Goal: Task Accomplishment & Management: Complete application form

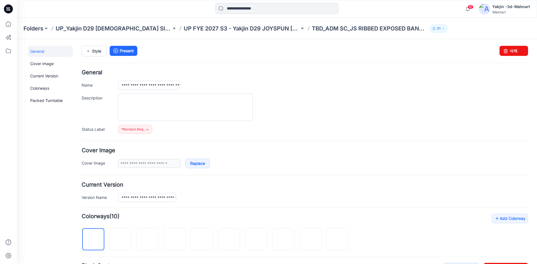
scroll to position [168, 0]
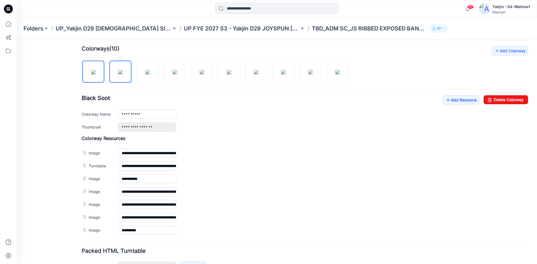
click at [123, 74] on img at bounding box center [120, 72] width 4 height 4
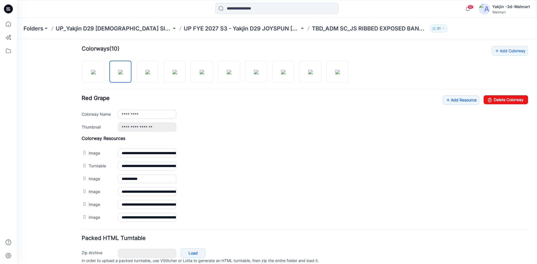
click at [79, 75] on div "**********" at bounding box center [273, 76] width 513 height 411
click at [91, 74] on img at bounding box center [93, 72] width 4 height 4
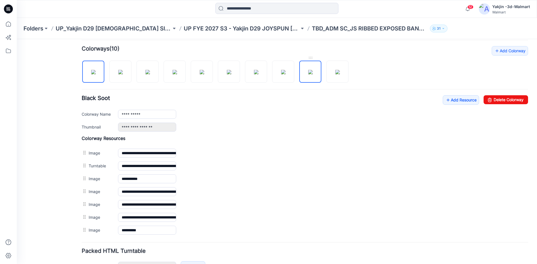
click at [308, 70] on img at bounding box center [310, 72] width 4 height 4
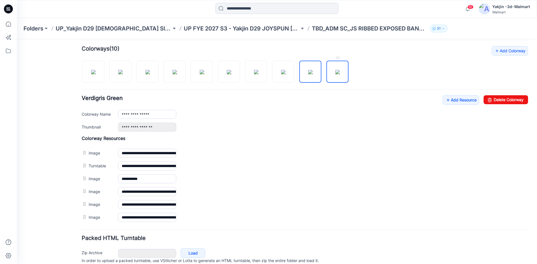
click at [335, 70] on img at bounding box center [337, 72] width 4 height 4
click at [91, 71] on img at bounding box center [93, 72] width 4 height 4
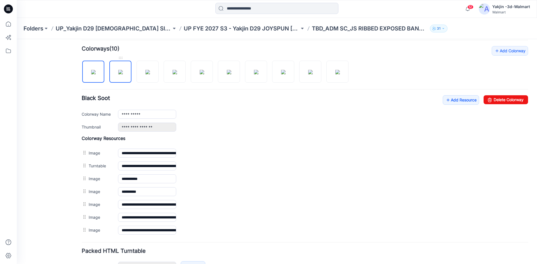
click at [123, 70] on img at bounding box center [120, 72] width 4 height 4
click at [150, 70] on img at bounding box center [147, 72] width 4 height 4
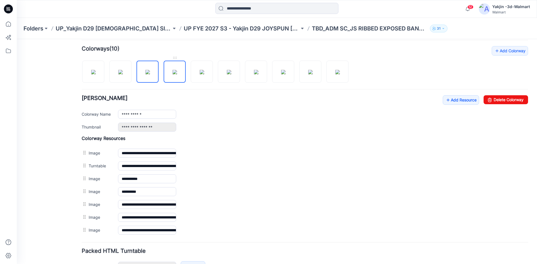
click at [172, 70] on img at bounding box center [174, 72] width 4 height 4
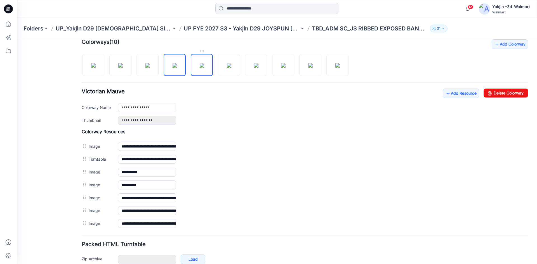
click at [201, 68] on img at bounding box center [202, 65] width 4 height 4
click at [227, 66] on img at bounding box center [229, 65] width 4 height 4
click at [255, 67] on img at bounding box center [256, 65] width 4 height 4
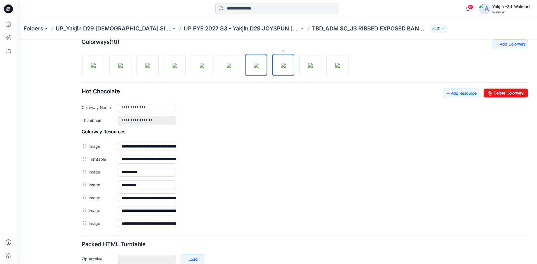
click at [283, 66] on img at bounding box center [283, 65] width 4 height 4
click at [312, 64] on img at bounding box center [310, 65] width 4 height 4
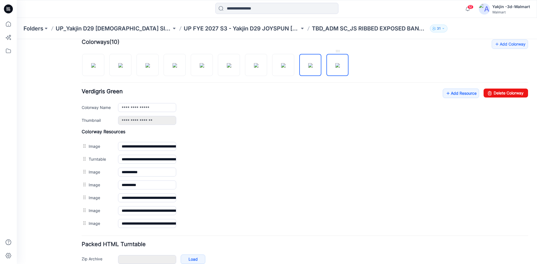
click at [340, 65] on img at bounding box center [337, 65] width 4 height 4
click at [96, 68] on img at bounding box center [93, 65] width 4 height 4
click at [335, 67] on img at bounding box center [337, 65] width 4 height 4
click at [308, 68] on img at bounding box center [310, 65] width 4 height 4
click at [285, 67] on img at bounding box center [283, 65] width 4 height 4
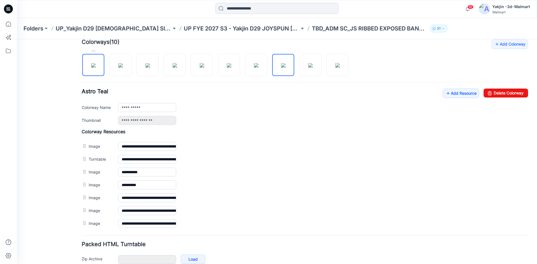
click at [92, 68] on img at bounding box center [93, 65] width 4 height 4
type input "**********"
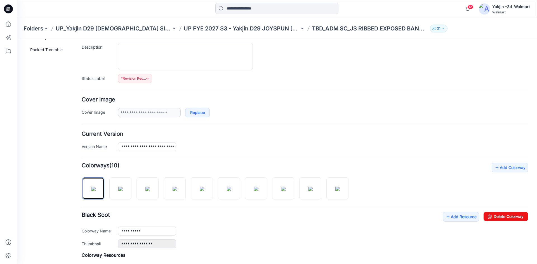
scroll to position [0, 0]
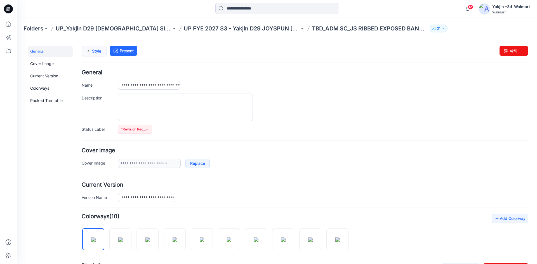
click at [95, 52] on link "Style" at bounding box center [94, 51] width 25 height 11
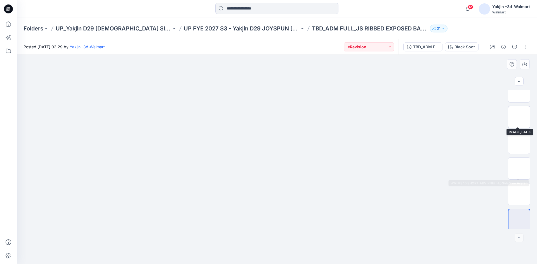
scroll to position [63, 0]
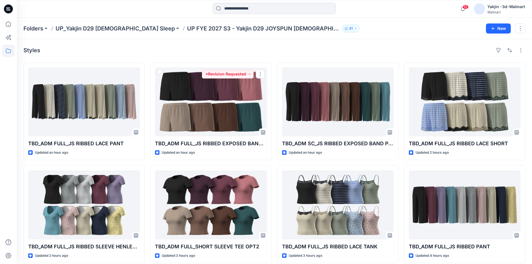
click at [258, 53] on div "Styles" at bounding box center [274, 50] width 502 height 9
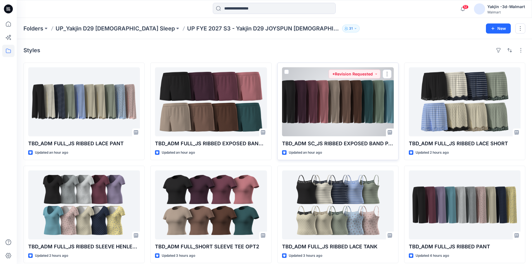
click at [345, 98] on div at bounding box center [338, 101] width 112 height 69
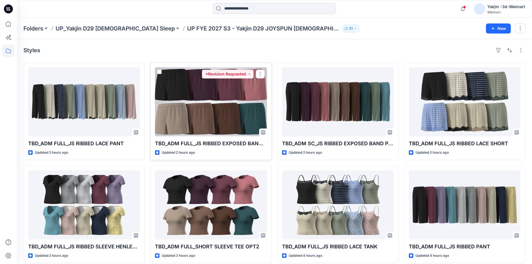
click at [209, 92] on div at bounding box center [211, 101] width 112 height 69
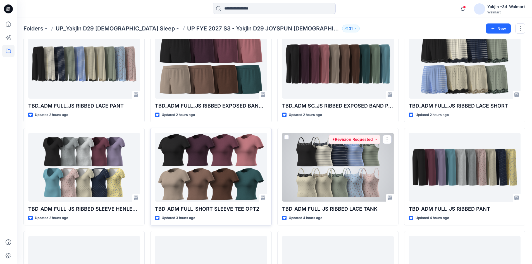
scroll to position [25, 0]
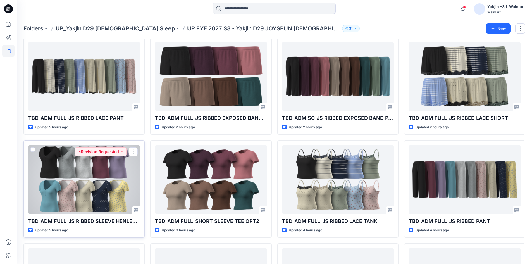
click at [72, 186] on div at bounding box center [84, 179] width 112 height 69
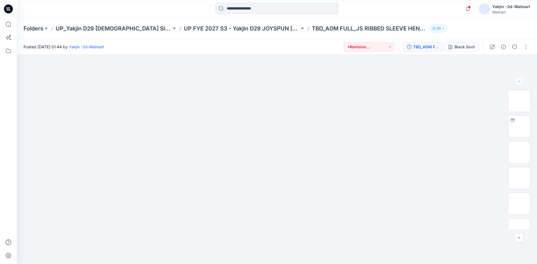
click at [420, 45] on div "TBD_ADM FULL_JS RIBBED SLEEVE HENLEY TOP" at bounding box center [426, 47] width 26 height 6
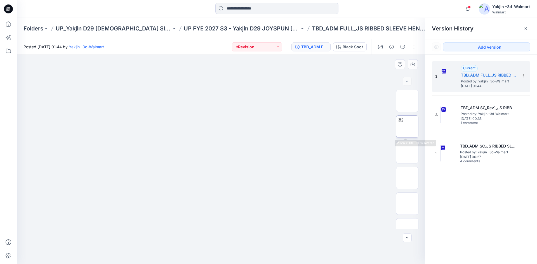
click at [407, 127] on img at bounding box center [407, 127] width 0 height 0
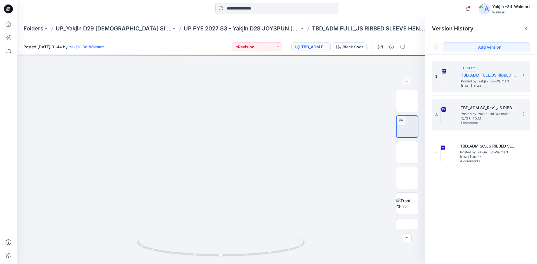
click at [470, 115] on span "Posted by: Yakjin -3d-Walmart" at bounding box center [488, 114] width 56 height 6
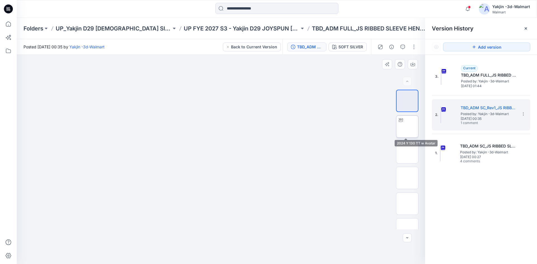
click at [407, 127] on img at bounding box center [407, 127] width 0 height 0
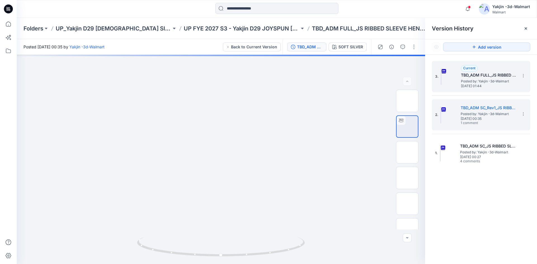
click at [463, 84] on span "Thursday, October 02, 2025 01:44" at bounding box center [489, 86] width 56 height 4
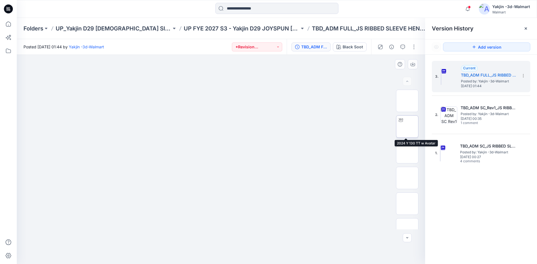
click at [407, 127] on img at bounding box center [407, 127] width 0 height 0
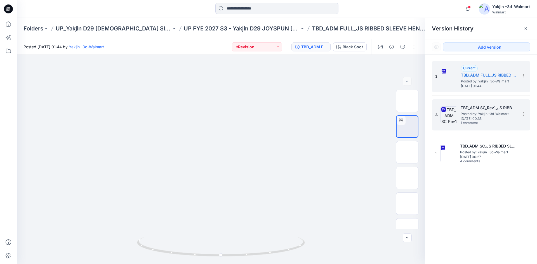
click at [455, 119] on img at bounding box center [448, 114] width 17 height 17
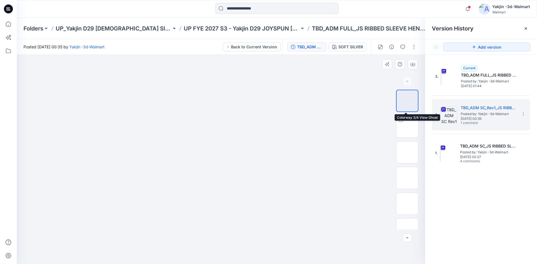
click at [407, 101] on img at bounding box center [407, 101] width 0 height 0
click at [407, 127] on img at bounding box center [407, 127] width 22 height 18
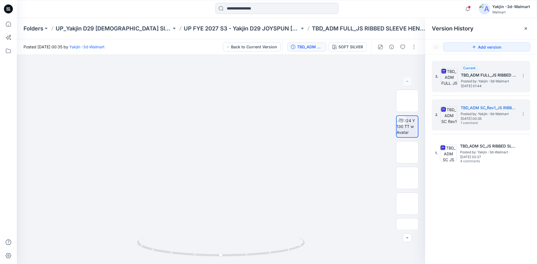
click at [475, 84] on span "Thursday, October 02, 2025 01:44" at bounding box center [489, 86] width 56 height 4
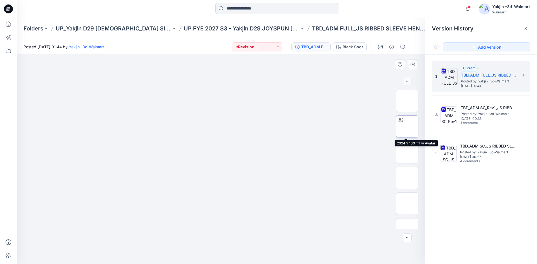
click at [407, 127] on img at bounding box center [407, 127] width 0 height 0
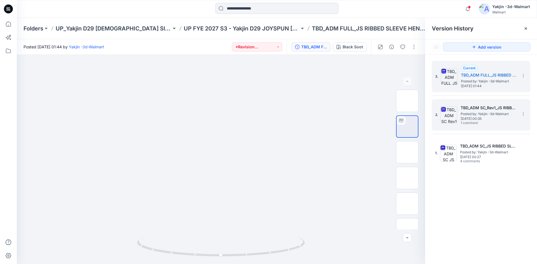
click at [473, 106] on h5 "TBD_ADM SC_Rev1_JS RIBBED SLEEVE HENLEY TOP" at bounding box center [488, 108] width 56 height 7
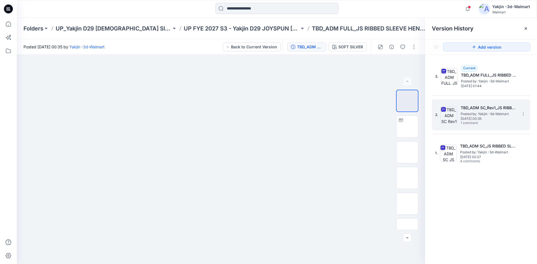
click at [486, 107] on h5 "TBD_ADM SC_Rev1_JS RIBBED SLEEVE HENLEY TOP" at bounding box center [488, 108] width 56 height 7
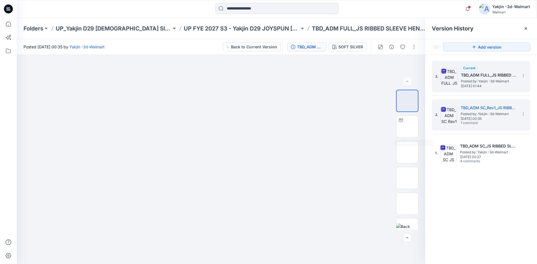
click at [466, 89] on div "3. Current TBD_ADM FULL_JS RIBBED SLEEVE HENLEY TOP Posted by: Yakjin -3d-Walma…" at bounding box center [477, 76] width 84 height 27
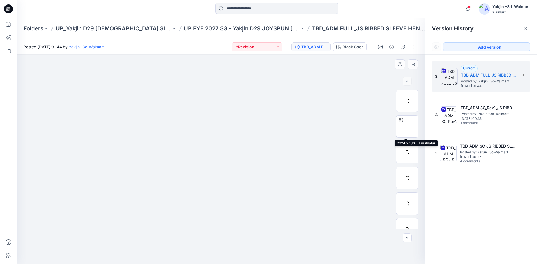
click at [407, 127] on img at bounding box center [407, 127] width 0 height 0
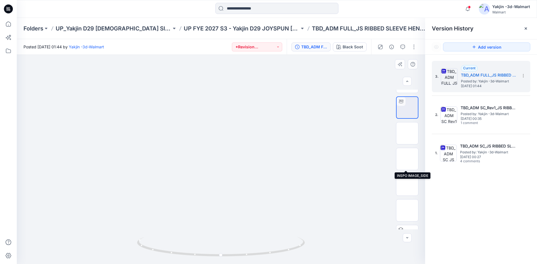
scroll to position [7, 0]
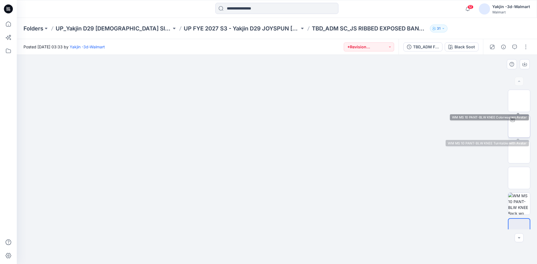
click at [519, 127] on img at bounding box center [519, 127] width 0 height 0
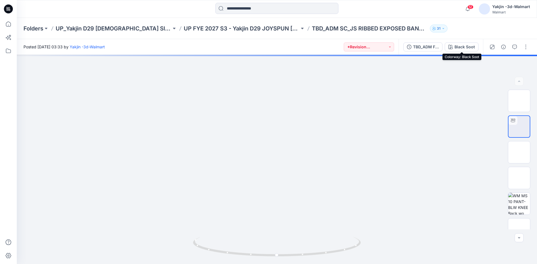
click at [458, 45] on div "Black Soot" at bounding box center [464, 47] width 20 height 6
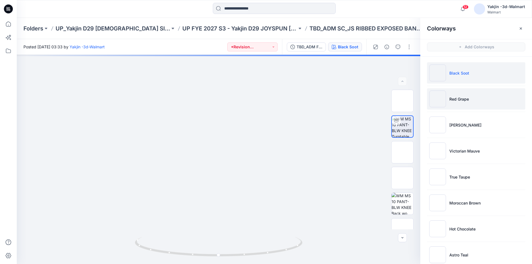
click at [457, 96] on p "Red Grape" at bounding box center [460, 99] width 20 height 6
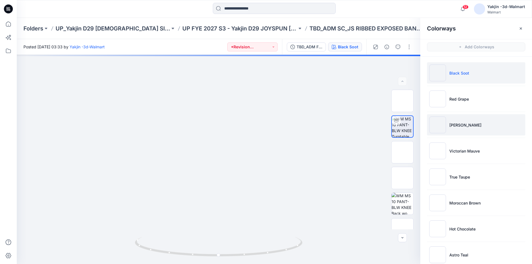
click at [468, 128] on li "[PERSON_NAME]" at bounding box center [476, 124] width 98 height 21
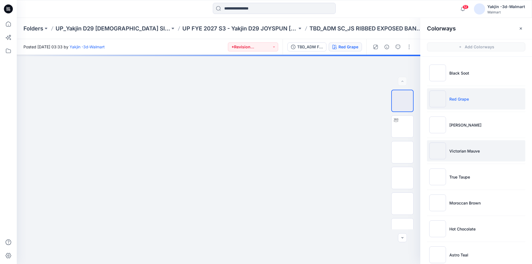
click at [465, 146] on li "Victorian Mauve" at bounding box center [476, 150] width 98 height 21
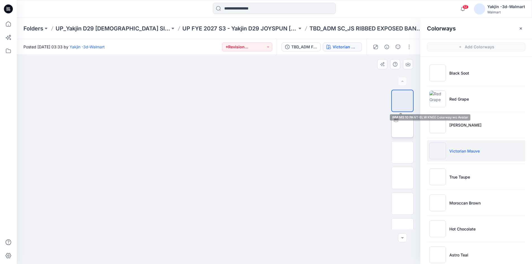
click at [403, 127] on img at bounding box center [403, 127] width 0 height 0
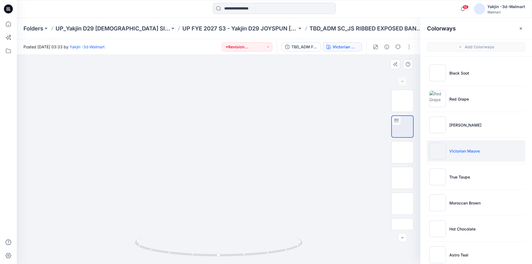
click at [229, 157] on div at bounding box center [219, 159] width 404 height 209
drag, startPoint x: 270, startPoint y: 249, endPoint x: 128, endPoint y: 245, distance: 142.3
click at [128, 245] on div at bounding box center [219, 159] width 404 height 209
drag, startPoint x: 209, startPoint y: 188, endPoint x: 195, endPoint y: 21, distance: 167.7
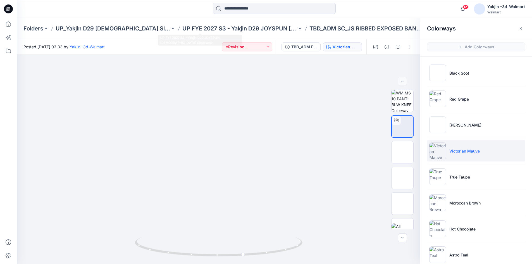
click at [195, 21] on div "Folders UP_Yakjin D29 Ladies Sleep UP FYE 2027 S3 - Yakjin D29 JOYSPUN Ladies S…" at bounding box center [275, 141] width 516 height 246
drag, startPoint x: 218, startPoint y: 123, endPoint x: 219, endPoint y: 168, distance: 45.0
click at [406, 48] on button "button" at bounding box center [409, 46] width 9 height 9
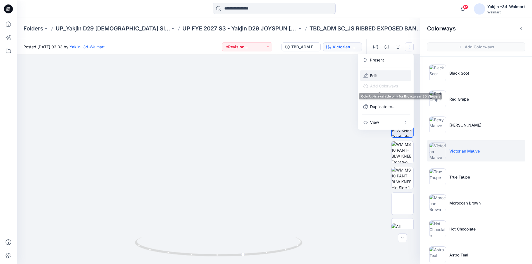
click at [381, 74] on button "Edit" at bounding box center [385, 75] width 51 height 10
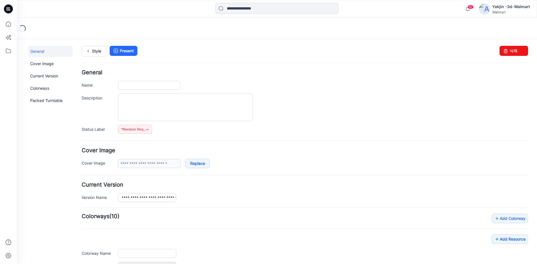
type input "**********"
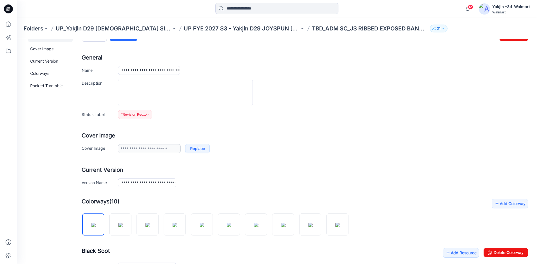
scroll to position [84, 0]
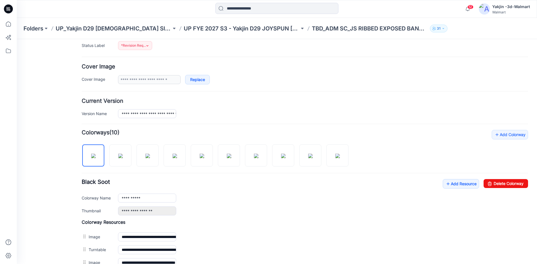
click at [379, 58] on form "**********" at bounding box center [305, 167] width 446 height 362
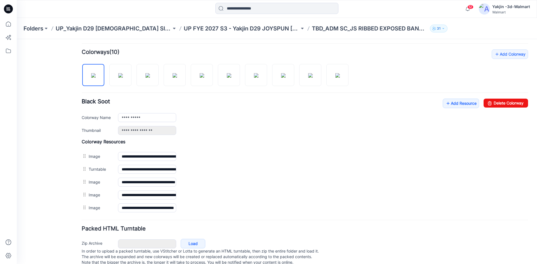
scroll to position [151, 0]
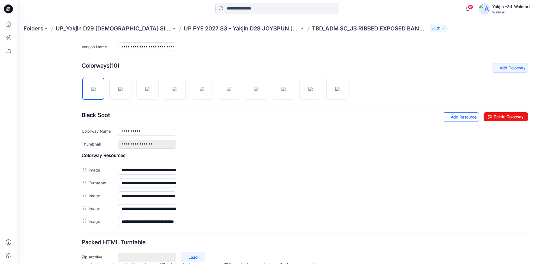
click at [453, 116] on link "Add Resource" at bounding box center [460, 117] width 36 height 10
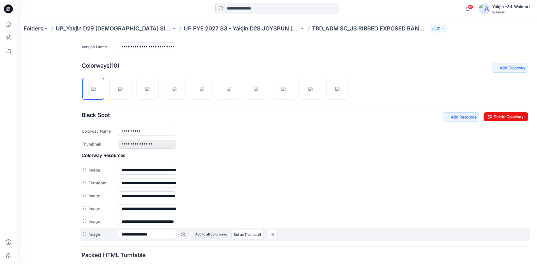
click at [181, 236] on link at bounding box center [183, 234] width 4 height 4
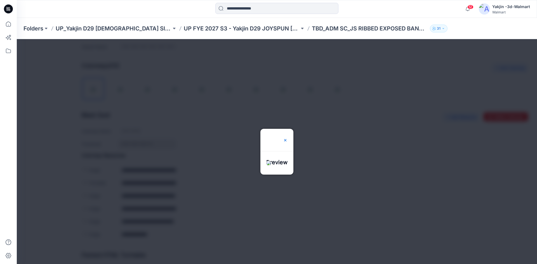
click at [287, 138] on img at bounding box center [285, 140] width 4 height 4
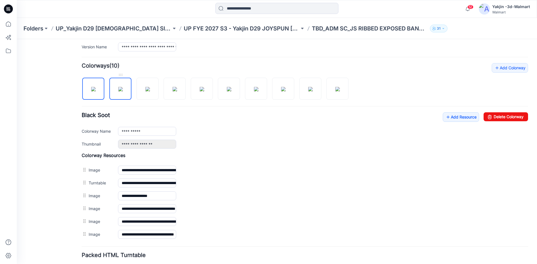
click at [118, 91] on img at bounding box center [120, 89] width 4 height 4
click at [150, 89] on img at bounding box center [147, 89] width 4 height 4
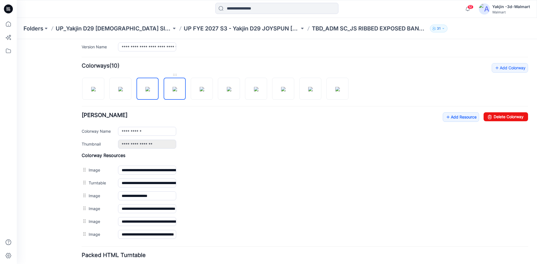
click at [177, 91] on img at bounding box center [174, 89] width 4 height 4
click at [202, 89] on img at bounding box center [202, 89] width 4 height 4
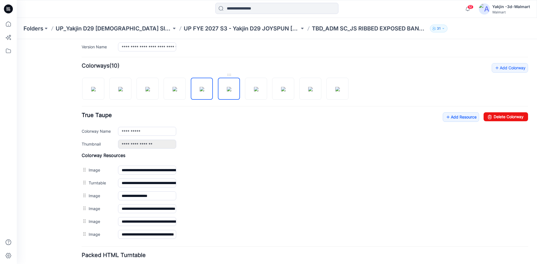
click at [227, 87] on img at bounding box center [229, 89] width 4 height 4
click at [257, 87] on img at bounding box center [256, 89] width 4 height 4
click at [281, 88] on img at bounding box center [283, 89] width 4 height 4
click at [308, 88] on img at bounding box center [310, 89] width 4 height 4
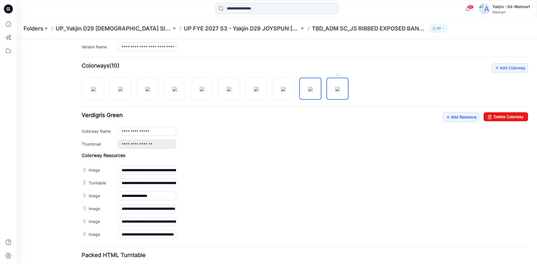
click at [335, 91] on img at bounding box center [337, 89] width 4 height 4
click at [96, 91] on img at bounding box center [93, 89] width 4 height 4
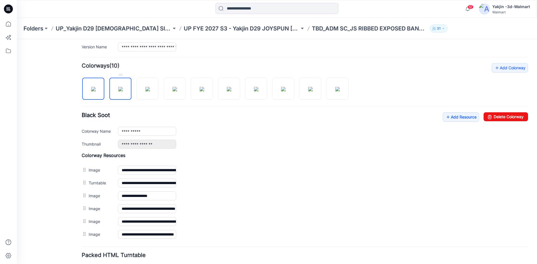
click at [118, 91] on img at bounding box center [120, 89] width 4 height 4
click at [148, 91] on img at bounding box center [147, 89] width 4 height 4
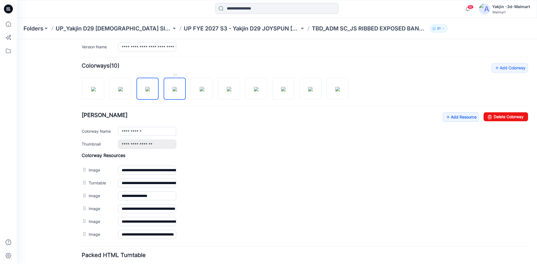
click at [172, 91] on img at bounding box center [174, 89] width 4 height 4
click at [200, 91] on img at bounding box center [202, 89] width 4 height 4
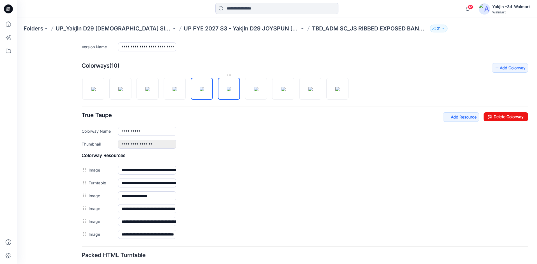
click at [231, 91] on img at bounding box center [229, 89] width 4 height 4
click at [258, 91] on img at bounding box center [256, 89] width 4 height 4
drag, startPoint x: 280, startPoint y: 92, endPoint x: 288, endPoint y: 92, distance: 7.8
click at [281, 91] on img at bounding box center [283, 89] width 4 height 4
click at [312, 91] on img at bounding box center [310, 89] width 4 height 4
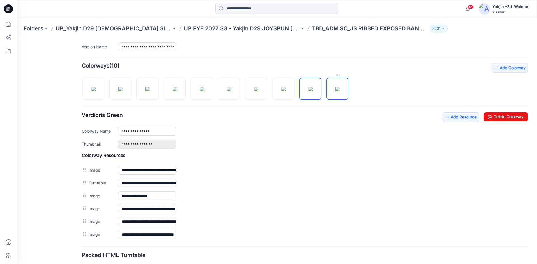
click at [335, 91] on img at bounding box center [337, 89] width 4 height 4
click at [96, 91] on img at bounding box center [93, 89] width 4 height 4
type input "**********"
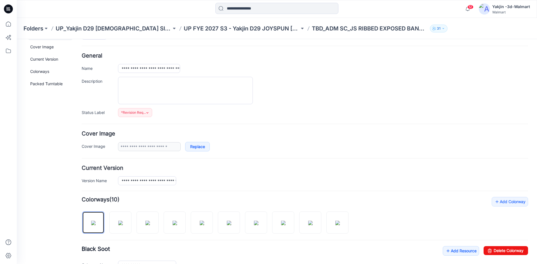
scroll to position [0, 0]
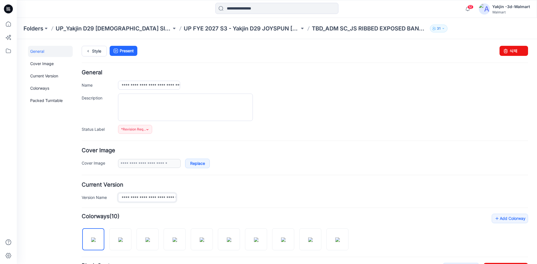
click at [155, 198] on input "**********" at bounding box center [147, 197] width 58 height 9
click at [163, 80] on div "**********" at bounding box center [305, 102] width 446 height 64
click at [164, 84] on input "**********" at bounding box center [149, 85] width 62 height 9
paste input "**"
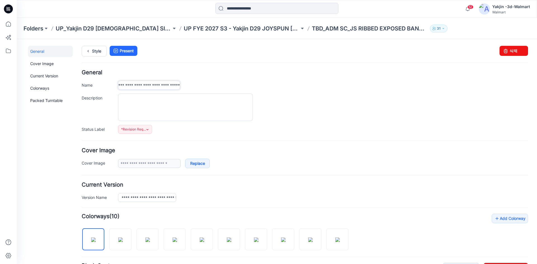
type input "**********"
click at [174, 74] on h4 "General" at bounding box center [305, 72] width 446 height 5
click at [103, 53] on link "Style" at bounding box center [94, 51] width 25 height 11
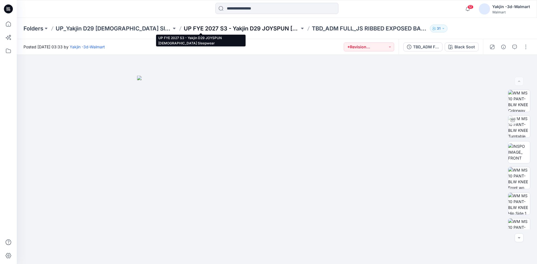
click at [231, 26] on p "UP FYE 2027 S3 - Yakjin D29 JOYSPUN [DEMOGRAPHIC_DATA] Sleepwear" at bounding box center [242, 29] width 116 height 8
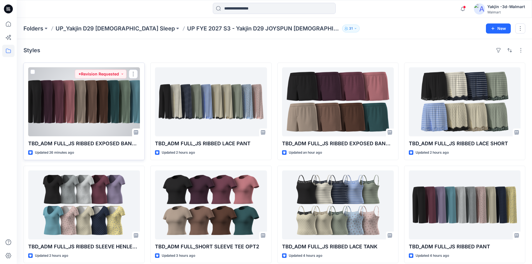
click at [116, 94] on div at bounding box center [84, 101] width 112 height 69
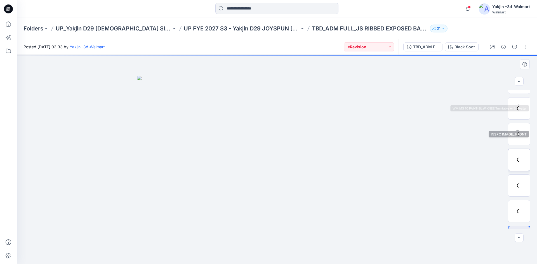
scroll to position [37, 0]
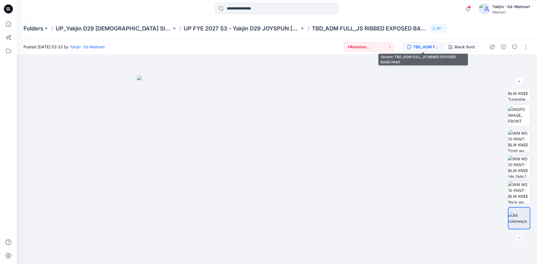
click at [417, 44] on div "TBD_ADM FULL_JS RIBBED EXPOSED BAND PANT" at bounding box center [426, 47] width 26 height 6
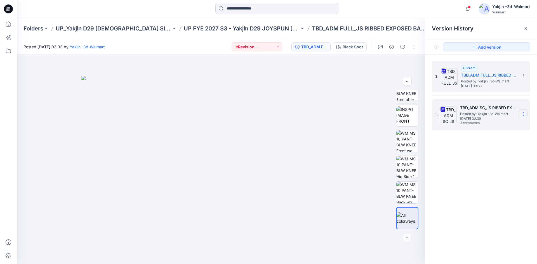
click at [522, 109] on section at bounding box center [522, 113] width 9 height 9
click at [475, 112] on span "Posted by: Yakjin -3d-Walmart" at bounding box center [488, 114] width 56 height 6
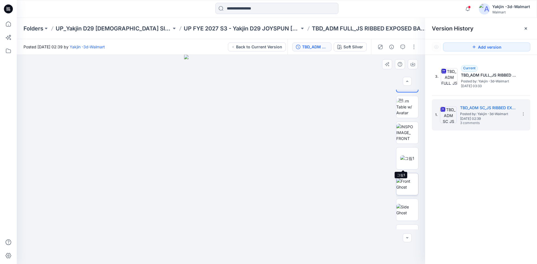
scroll to position [28, 0]
click at [408, 153] on img at bounding box center [407, 150] width 14 height 6
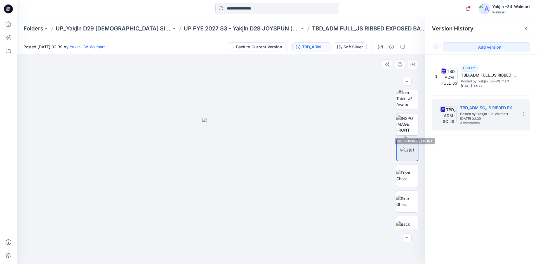
click at [416, 125] on img at bounding box center [407, 124] width 22 height 18
click at [413, 147] on img at bounding box center [407, 150] width 14 height 6
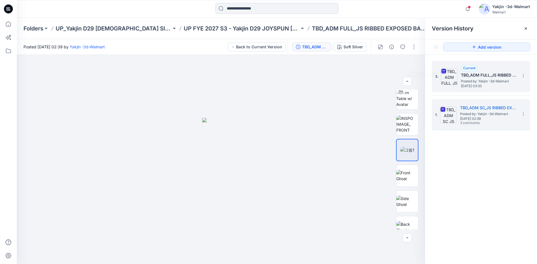
click at [462, 80] on span "Posted by: Yakjin -3d-Walmart" at bounding box center [489, 82] width 56 height 6
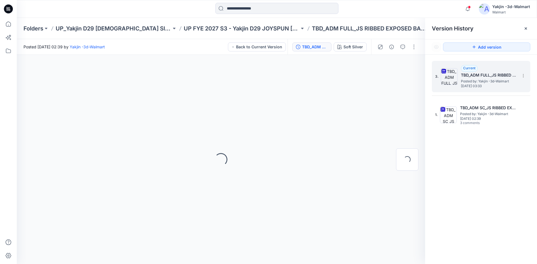
scroll to position [0, 0]
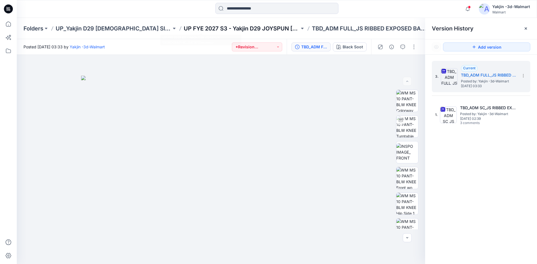
click at [224, 27] on p "UP FYE 2027 S3 - Yakjin D29 JOYSPUN [DEMOGRAPHIC_DATA] Sleepwear" at bounding box center [242, 29] width 116 height 8
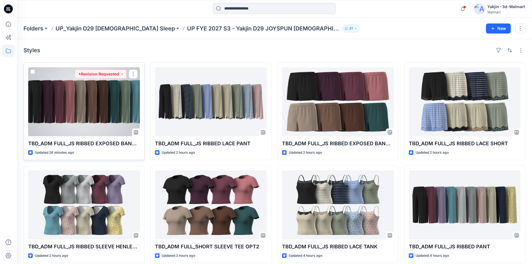
click at [56, 96] on div at bounding box center [84, 101] width 112 height 69
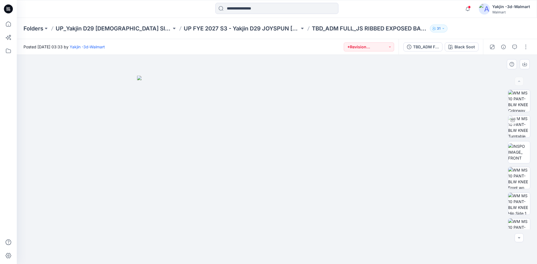
click at [98, 205] on div at bounding box center [277, 159] width 520 height 209
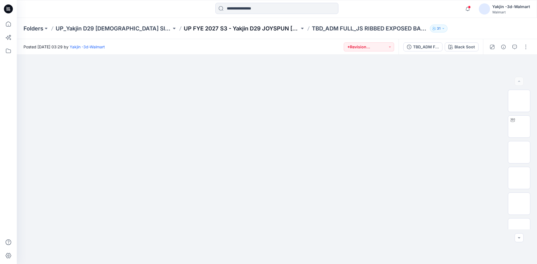
click at [234, 31] on p "UP FYE 2027 S3 - Yakjin D29 JOYSPUN [DEMOGRAPHIC_DATA] Sleepwear" at bounding box center [242, 29] width 116 height 8
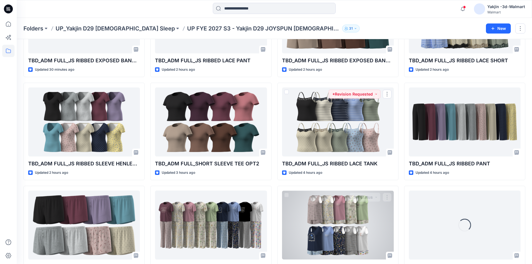
scroll to position [84, 0]
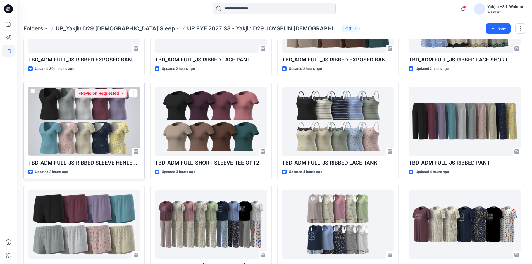
click at [94, 144] on div at bounding box center [84, 121] width 112 height 69
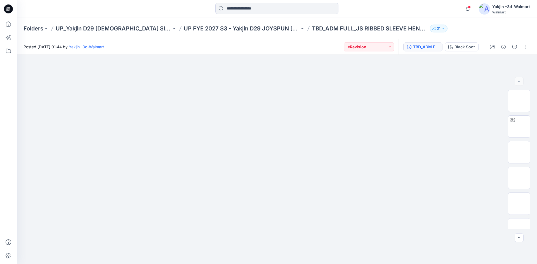
click at [418, 49] on div "TBD_ADM FULL_JS RIBBED SLEEVE HENLEY TOP" at bounding box center [426, 47] width 26 height 6
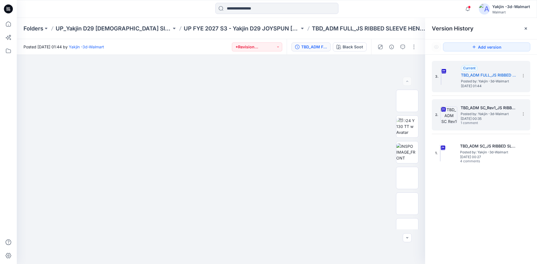
click at [478, 117] on span "[DATE] 00:35" at bounding box center [488, 119] width 56 height 4
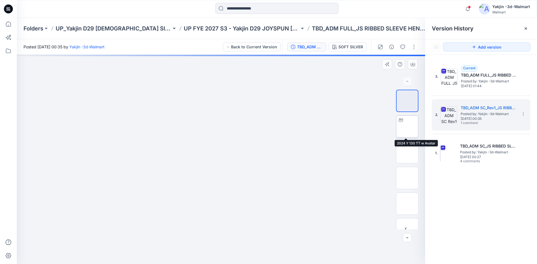
click at [407, 127] on img at bounding box center [407, 127] width 0 height 0
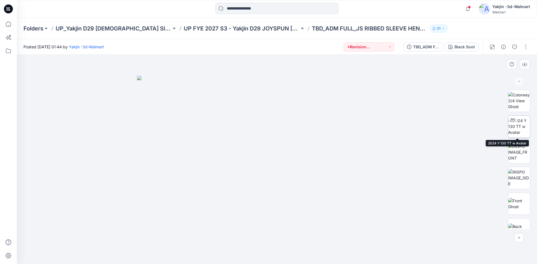
click at [521, 127] on img at bounding box center [519, 127] width 22 height 18
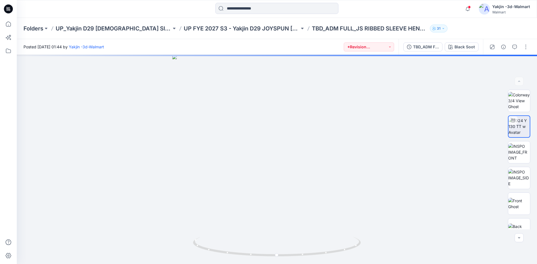
click at [461, 54] on div "TBD_ADM FULL_JS RIBBED SLEEVE HENLEY TOP Black Soot" at bounding box center [440, 47] width 84 height 16
click at [463, 45] on div "Black Soot" at bounding box center [464, 47] width 20 height 6
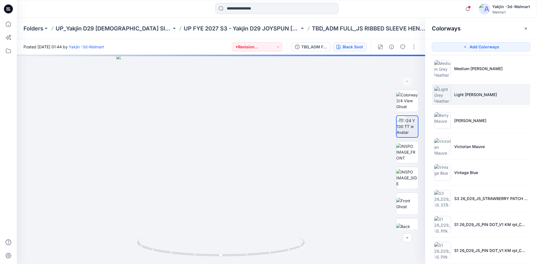
scroll to position [62, 0]
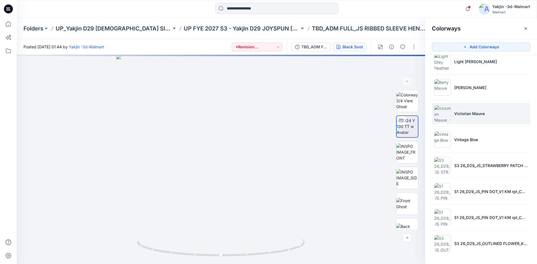
click at [471, 112] on p "Victorian Mauve" at bounding box center [469, 114] width 30 height 6
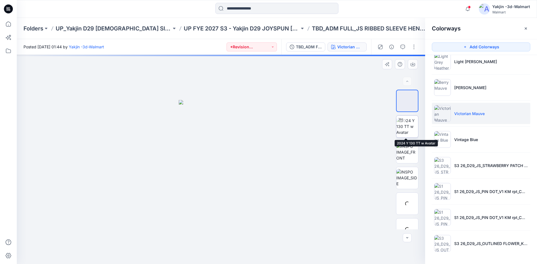
click at [406, 129] on img at bounding box center [407, 127] width 22 height 18
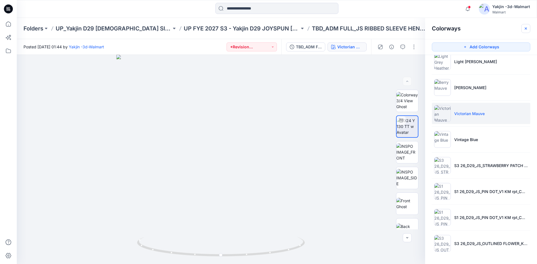
click at [525, 29] on icon "button" at bounding box center [525, 28] width 4 height 4
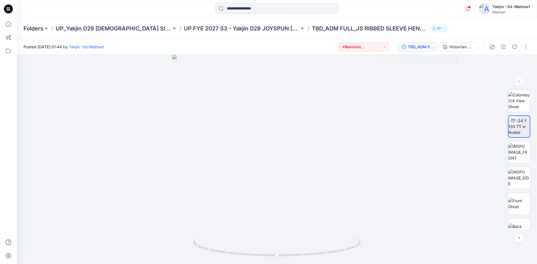
click at [429, 45] on div "TBD_ADM FULL_JS RIBBED SLEEVE HENLEY TOP" at bounding box center [420, 47] width 26 height 6
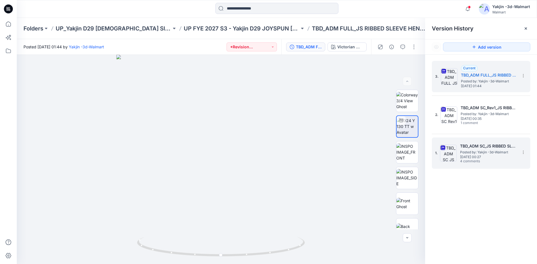
click at [486, 146] on h5 "TBD_ADM SC_JS RIBBED SLEEVE HENLEY TOP" at bounding box center [488, 146] width 56 height 7
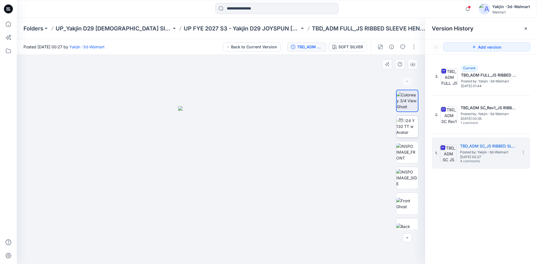
click at [404, 128] on img at bounding box center [407, 127] width 22 height 18
